Goal: Information Seeking & Learning: Learn about a topic

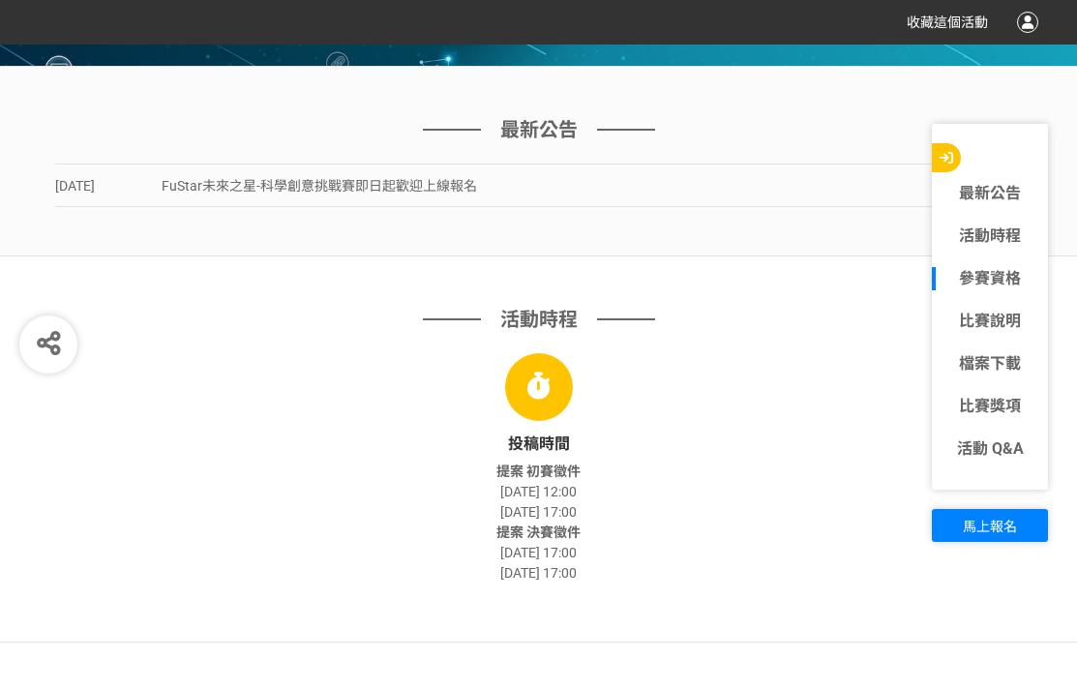
scroll to position [484, 0]
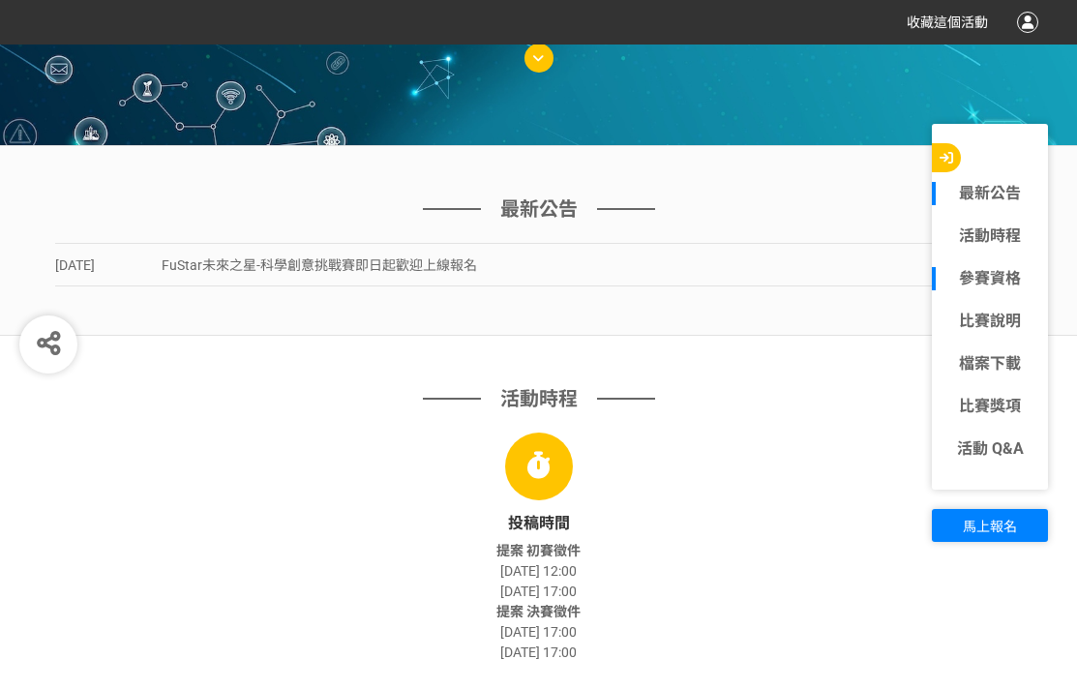
click at [968, 184] on link "最新公告" at bounding box center [990, 193] width 116 height 23
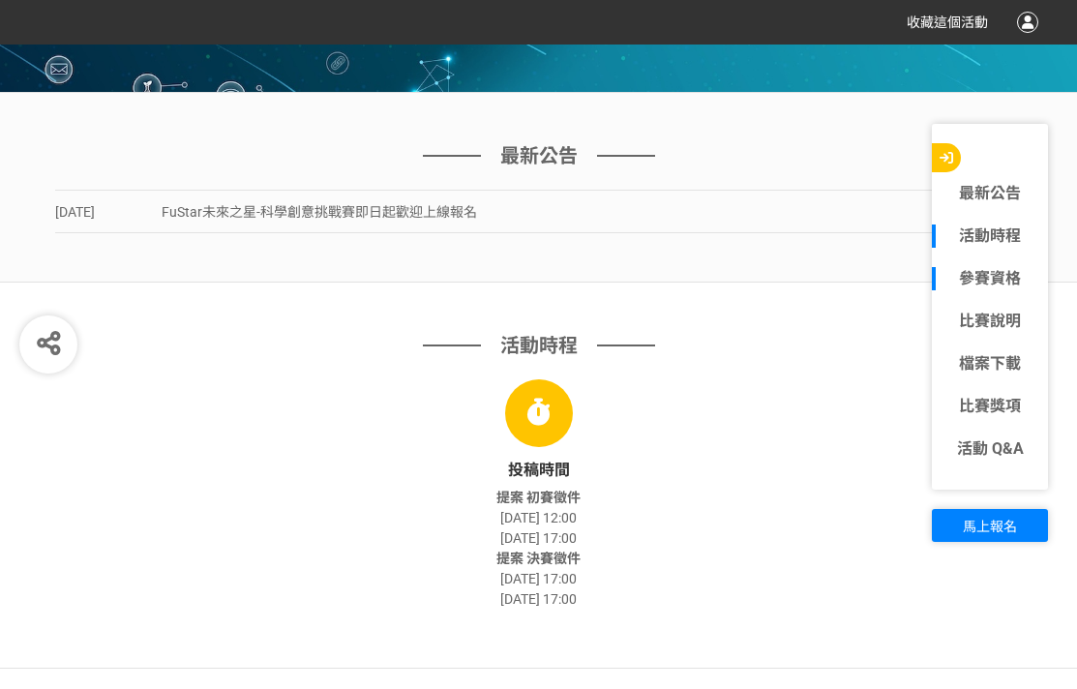
click at [998, 244] on link "活動時程" at bounding box center [990, 236] width 116 height 23
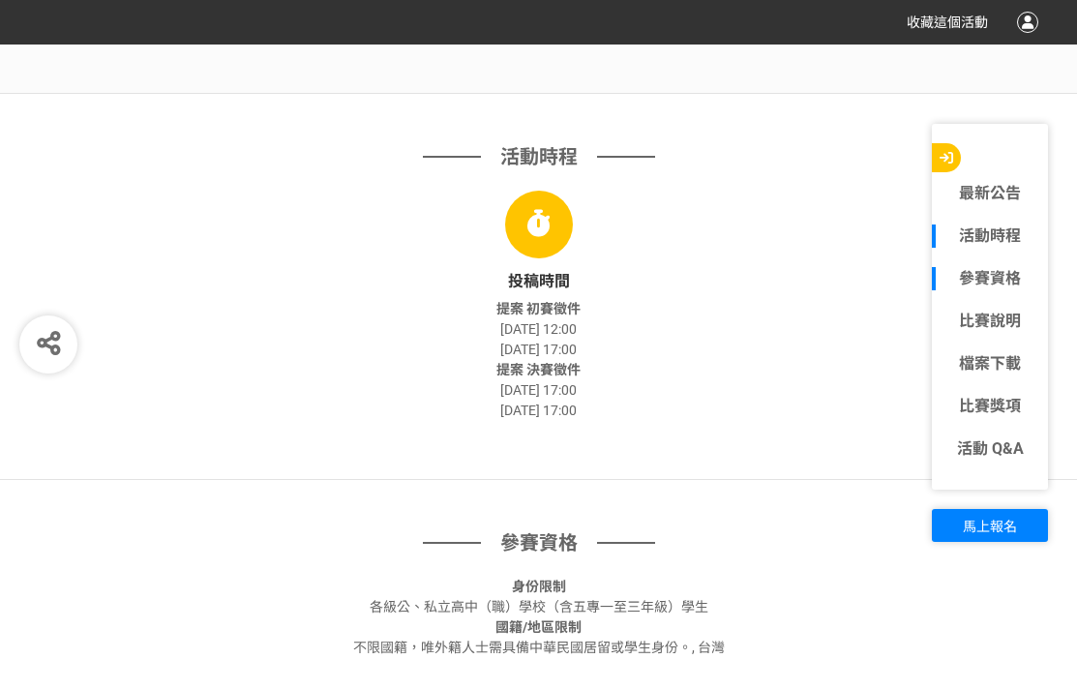
scroll to position [727, 0]
click at [964, 278] on link "參賽資格" at bounding box center [990, 278] width 116 height 23
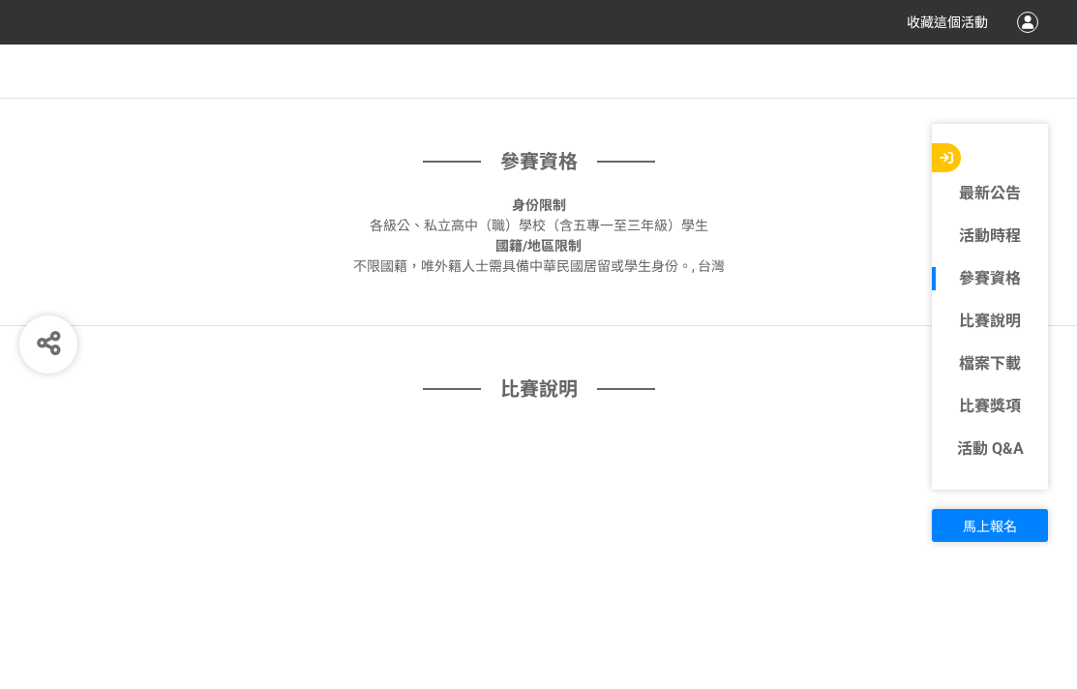
scroll to position [1113, 0]
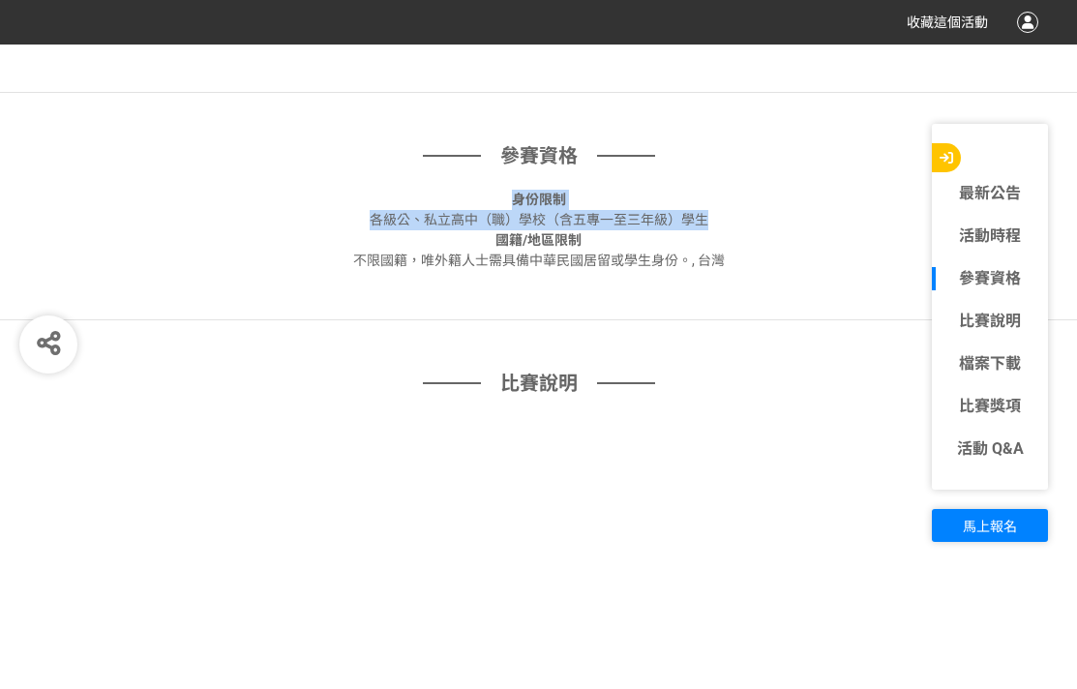
drag, startPoint x: 367, startPoint y: 209, endPoint x: 716, endPoint y: 227, distance: 349.8
click at [716, 227] on div "身份限制 各級公、私立高中（職）學校（含五專一至三年級）學生" at bounding box center [539, 210] width 968 height 41
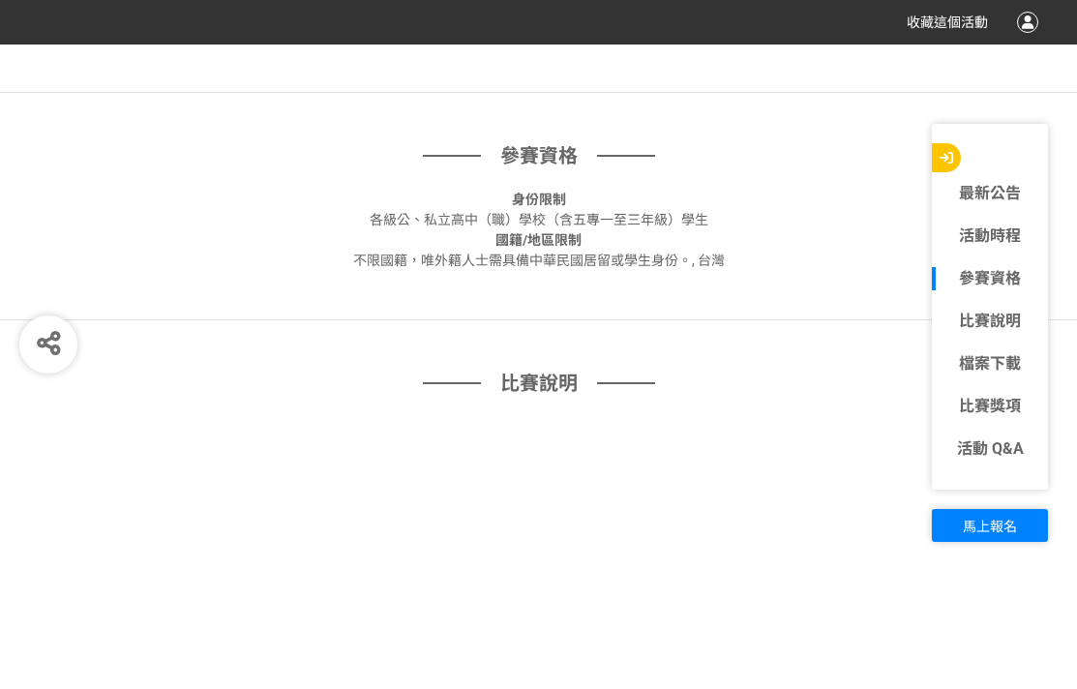
click at [684, 265] on span "不限國籍，唯外籍人士需具備中華民國居留或學生身份。, 台灣" at bounding box center [539, 260] width 372 height 15
drag, startPoint x: 391, startPoint y: 261, endPoint x: 638, endPoint y: 264, distance: 246.8
click at [638, 264] on span "不限國籍，唯外籍人士需具備中華民國居留或學生身份。, 台灣" at bounding box center [539, 260] width 372 height 15
click at [550, 299] on div "參賽資格 身份限制 各級公、私立高中（職）學校（含五專一至三年級）學生 國籍/地區限制 不限國籍，唯外籍人士需具備中華民國居留或學生身份。, 台灣" at bounding box center [538, 206] width 1077 height 227
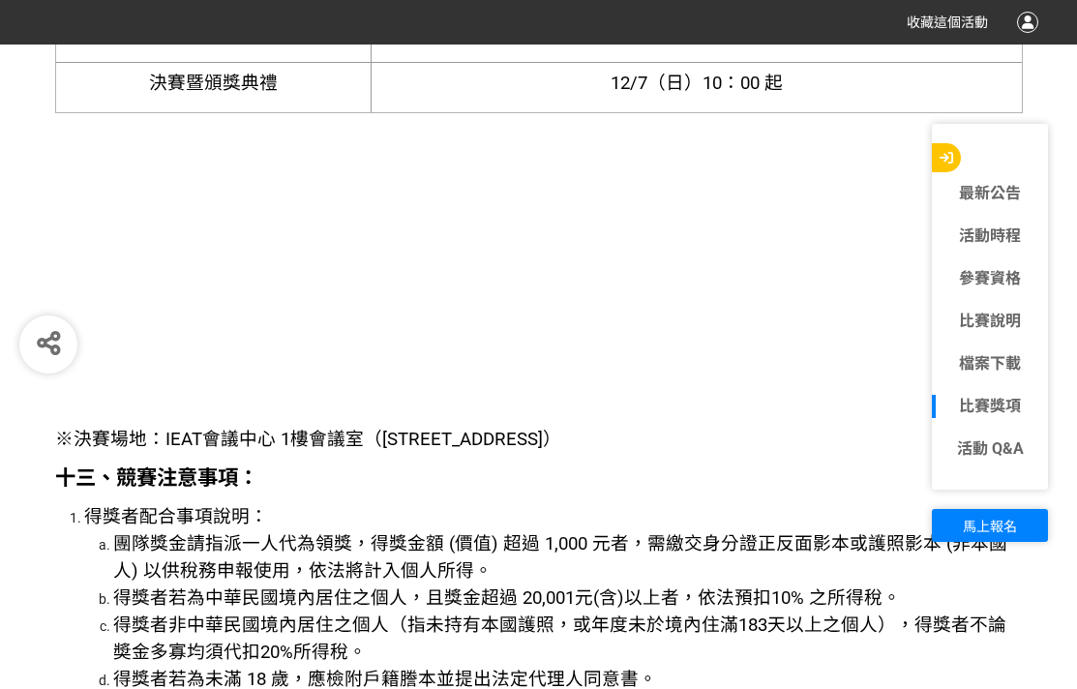
scroll to position [5274, 0]
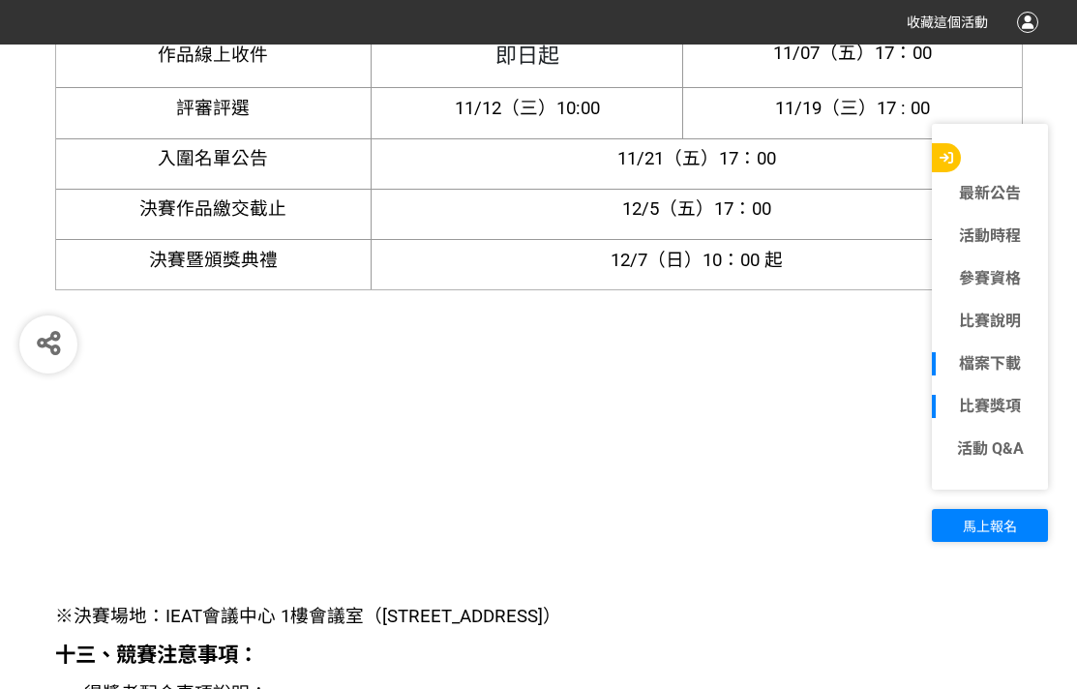
click at [956, 353] on link "檔案下載" at bounding box center [990, 363] width 116 height 23
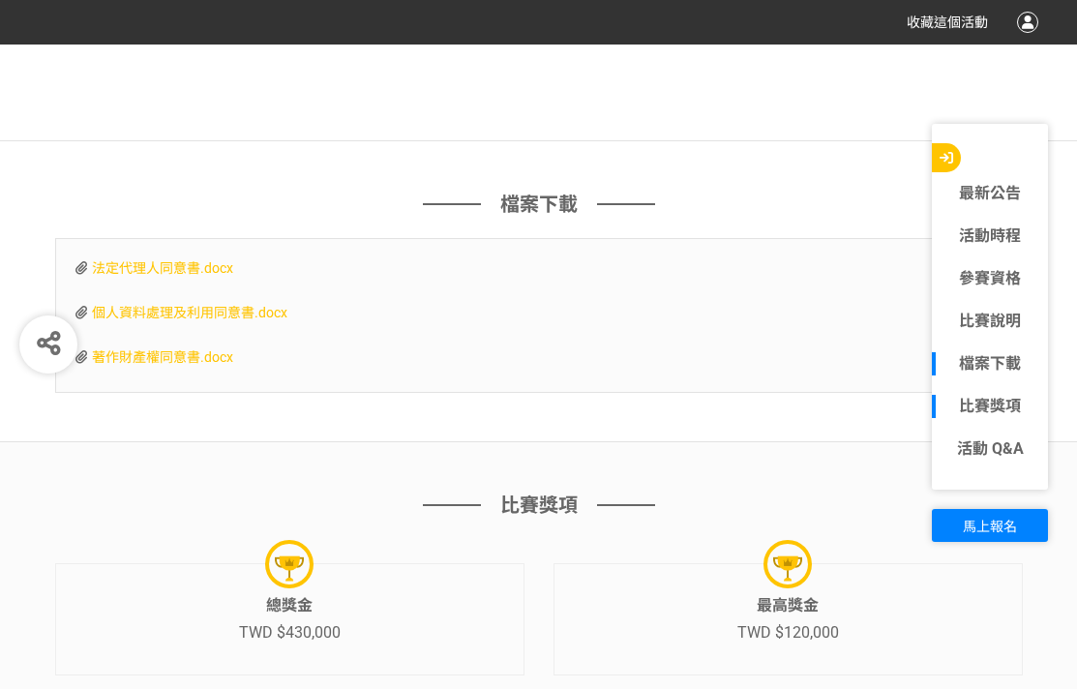
scroll to position [8495, 0]
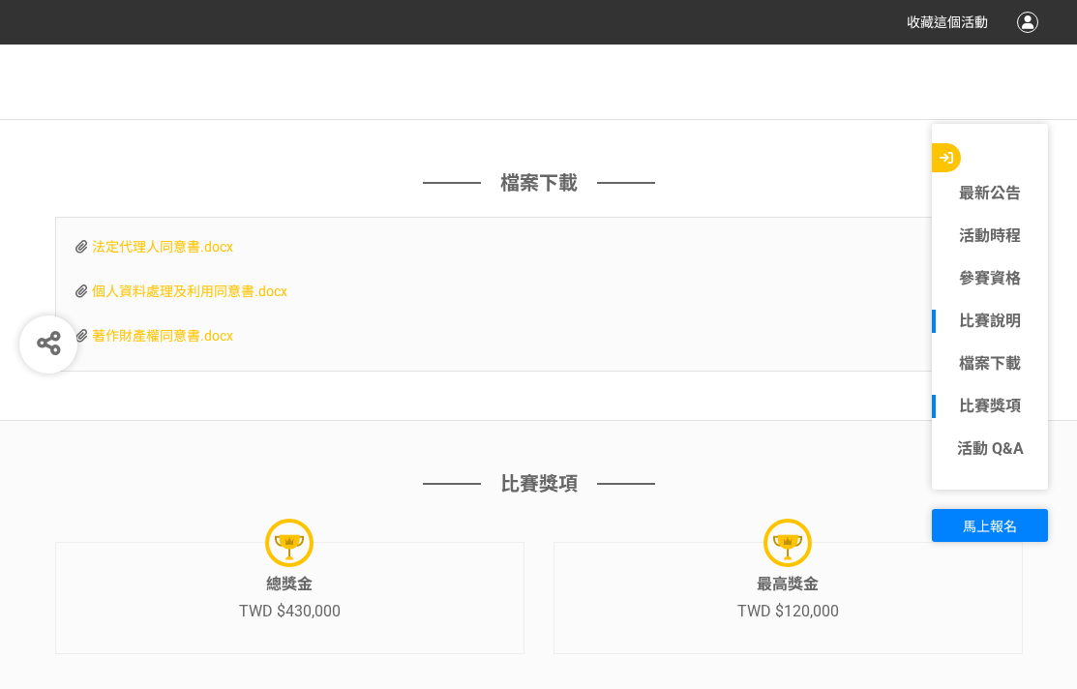
click at [972, 327] on link "比賽說明" at bounding box center [990, 321] width 116 height 23
